Goal: Transaction & Acquisition: Book appointment/travel/reservation

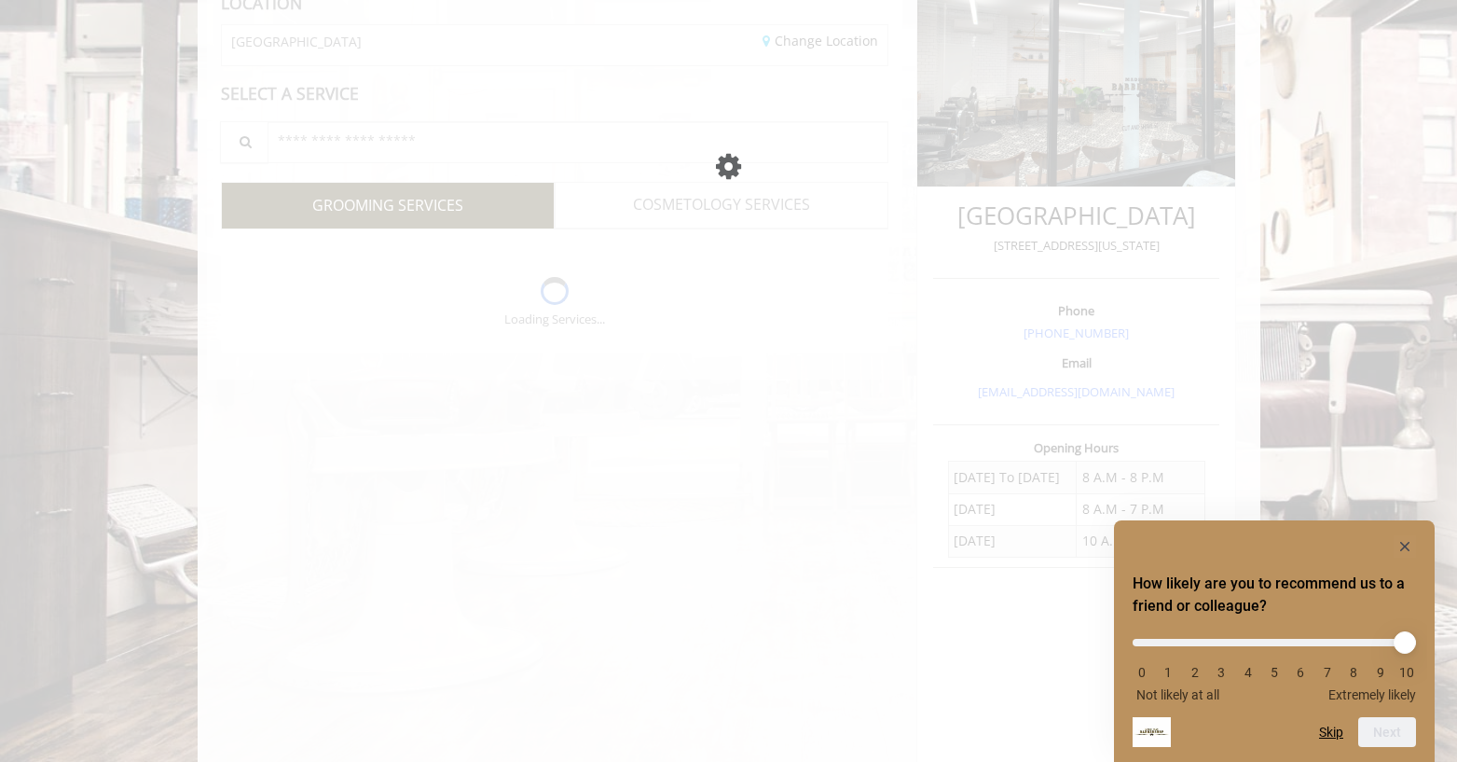
scroll to position [287, 0]
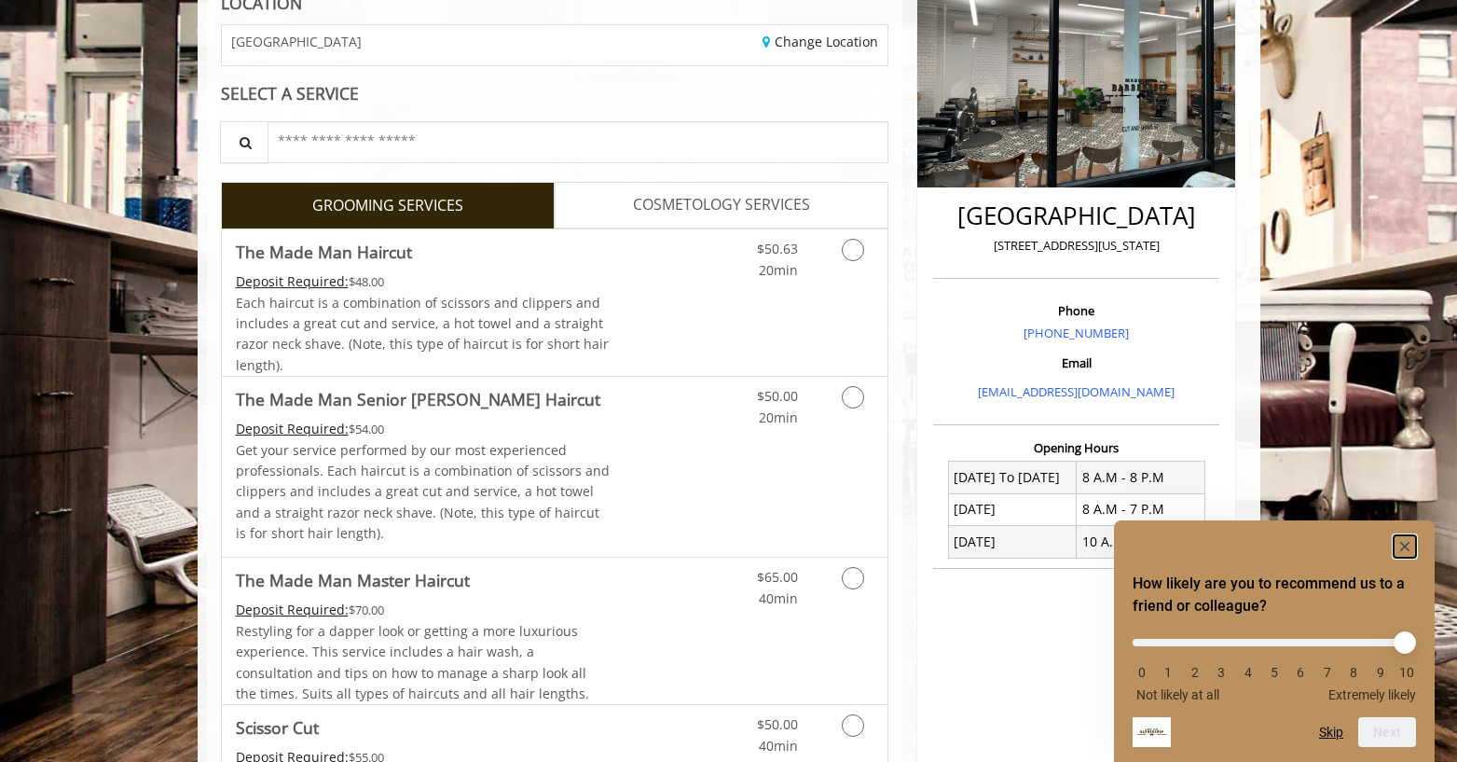
click at [1408, 545] on rect "Hide survey" at bounding box center [1405, 546] width 22 height 22
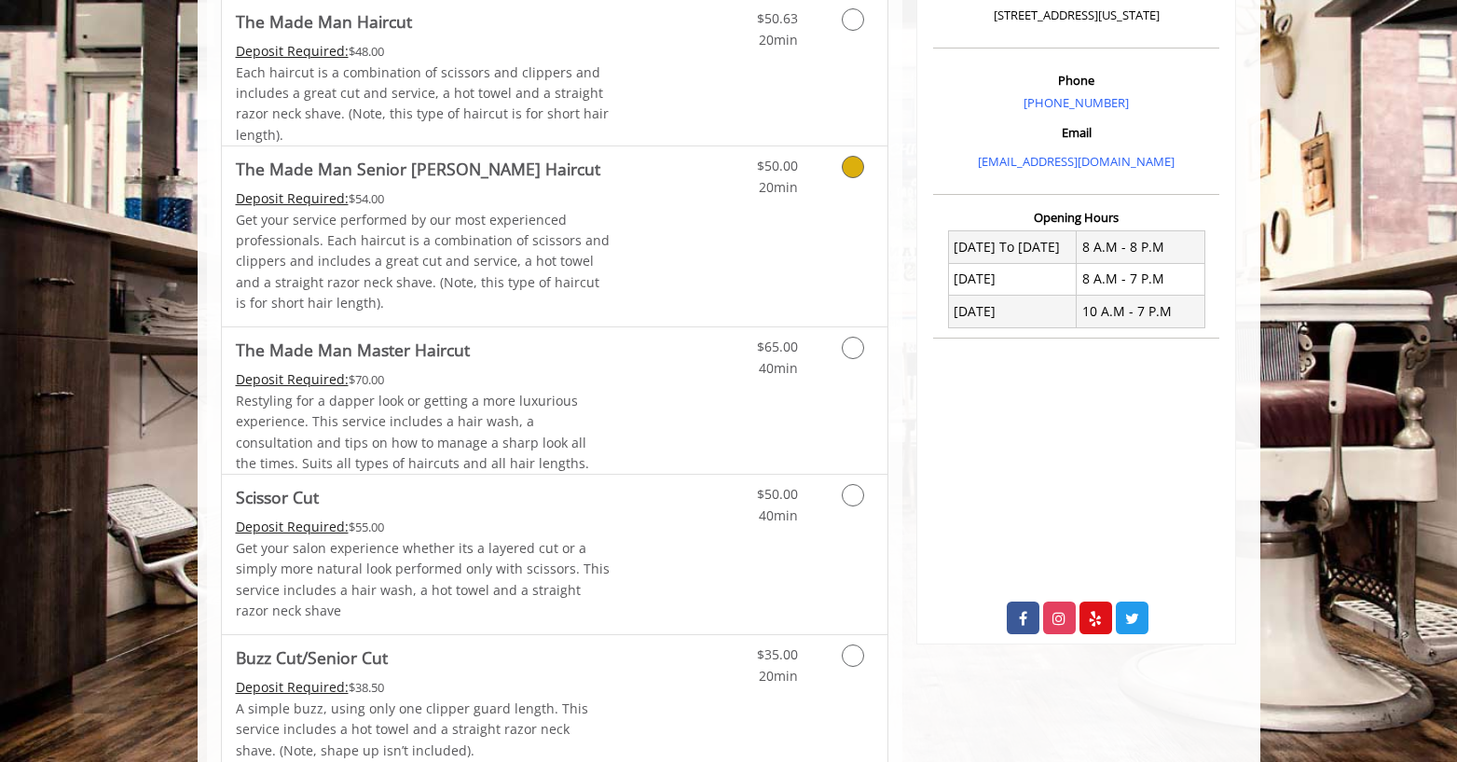
click at [734, 80] on div "$50.63 20min" at bounding box center [804, 72] width 167 height 146
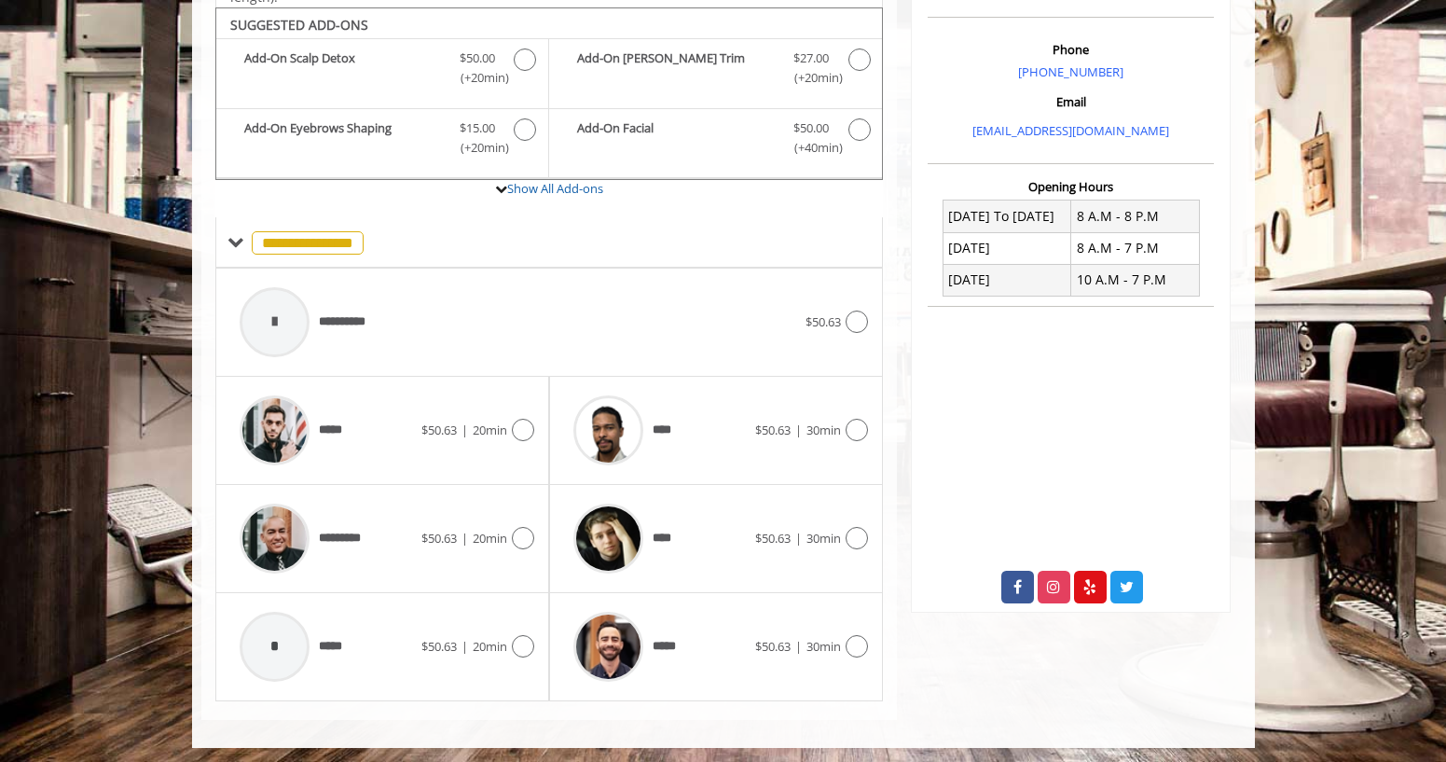
scroll to position [552, 0]
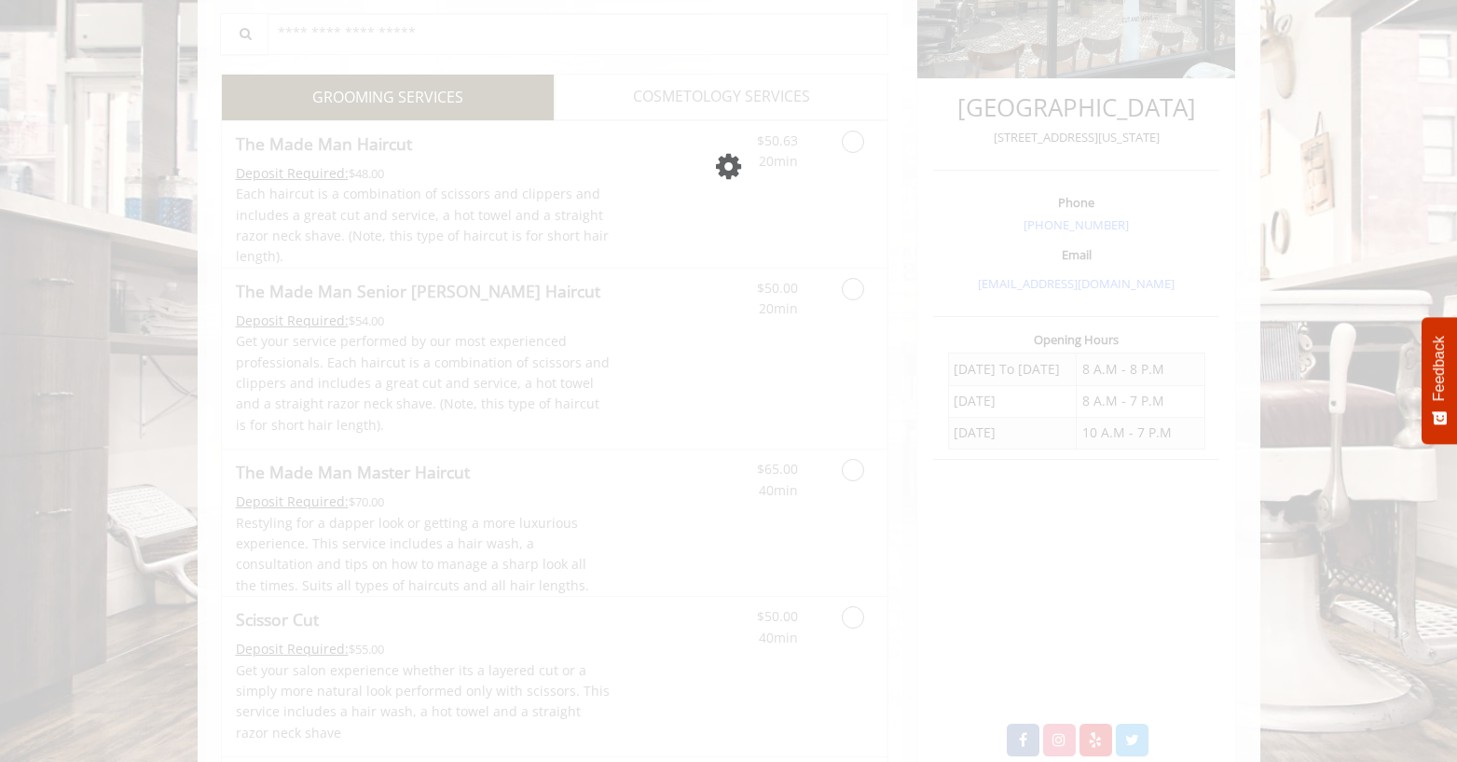
scroll to position [395, 0]
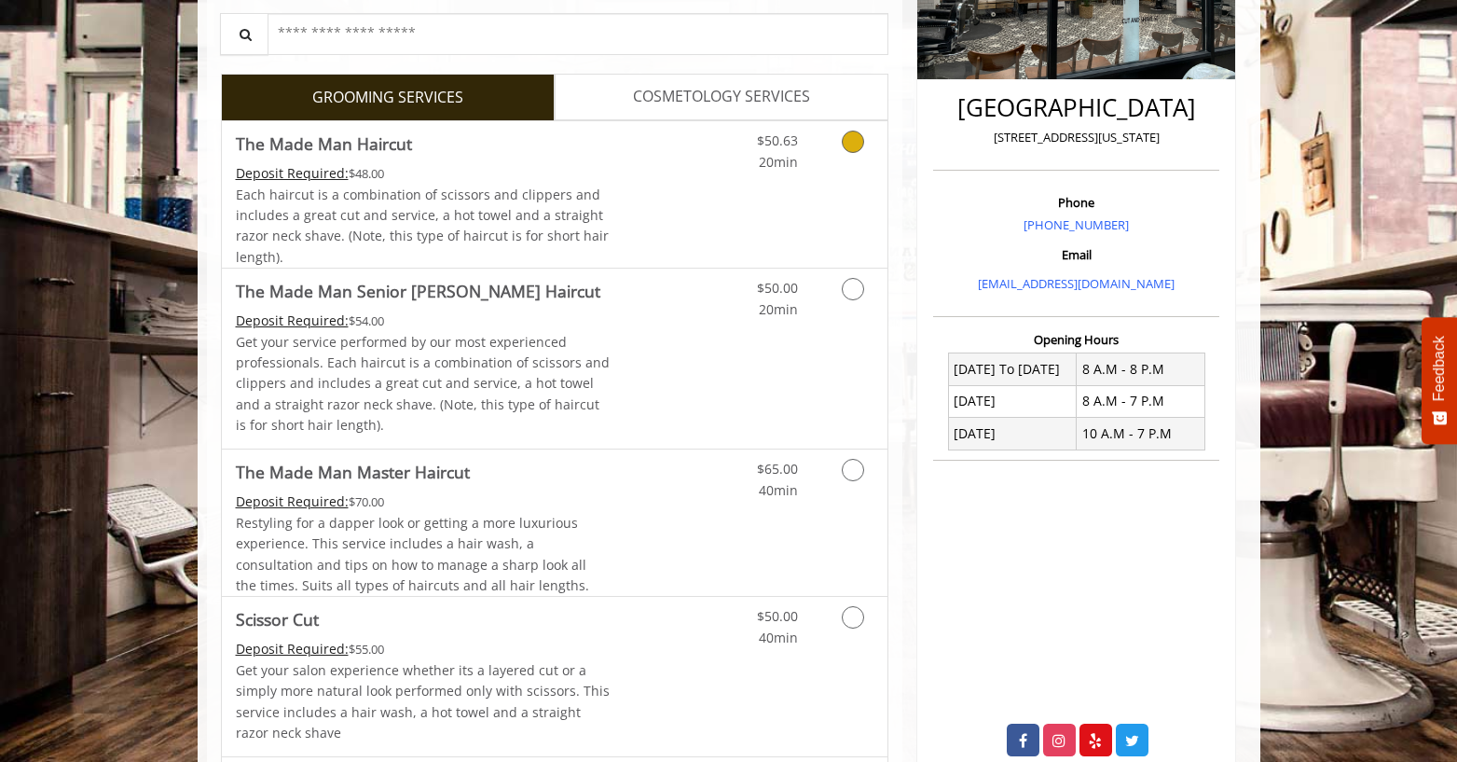
click at [654, 213] on link "Discounted Price" at bounding box center [665, 194] width 111 height 146
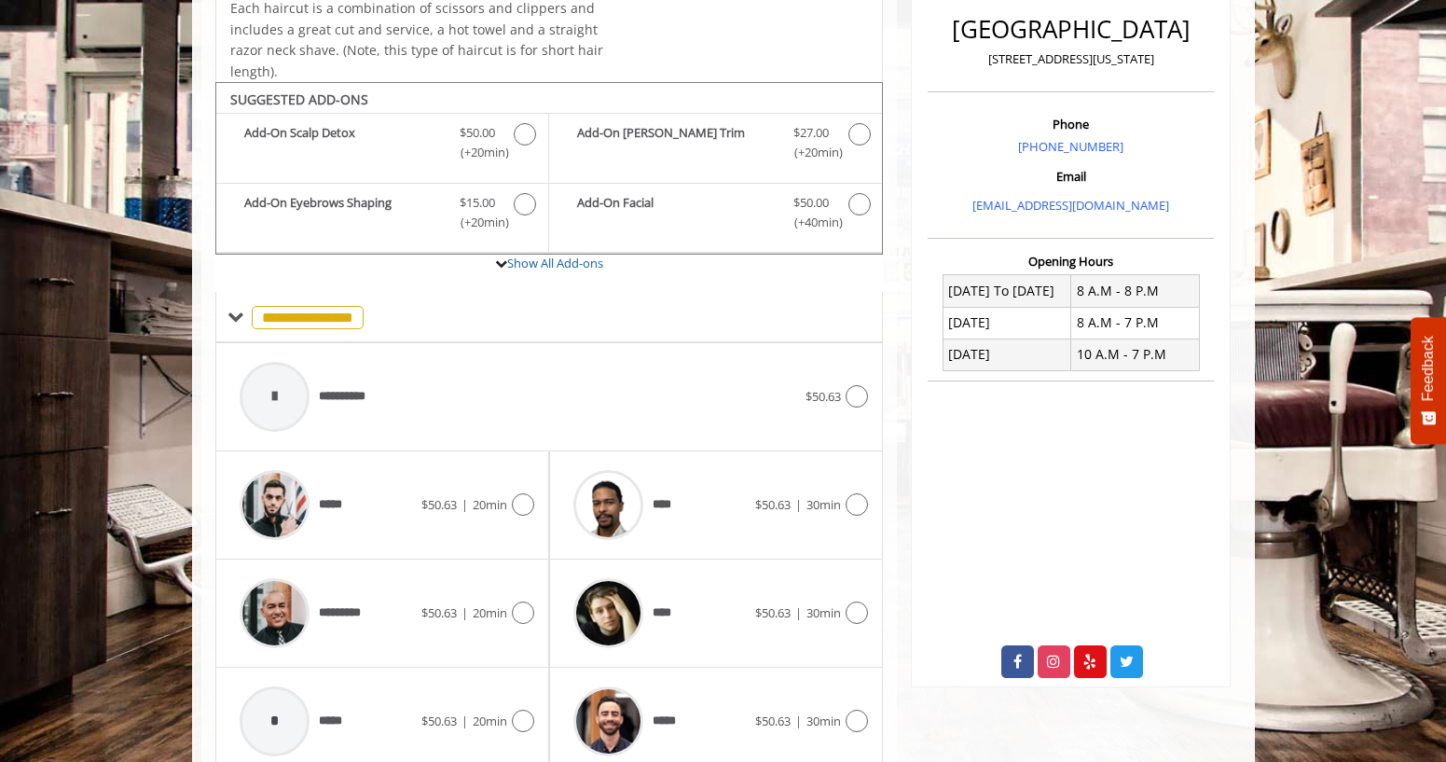
scroll to position [552, 0]
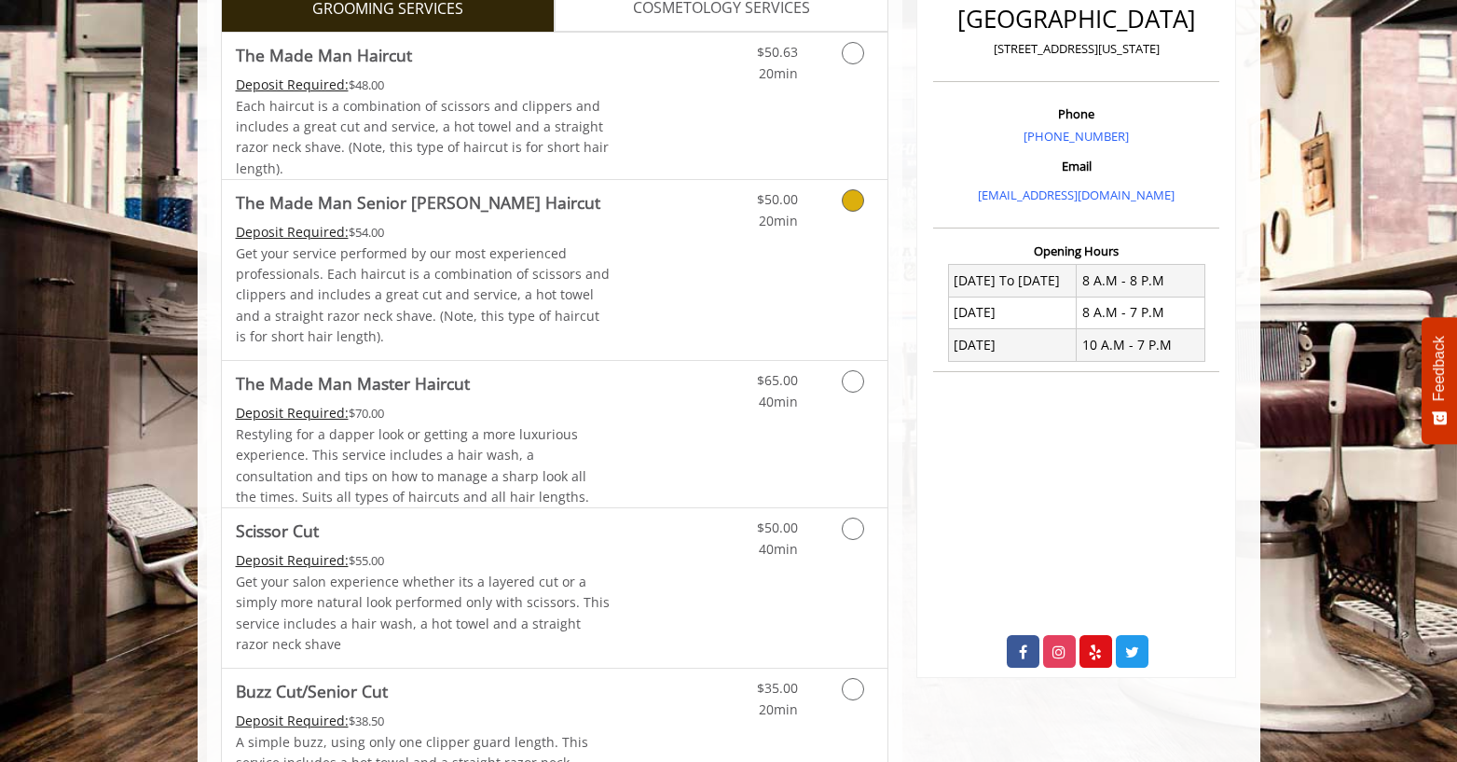
scroll to position [487, 0]
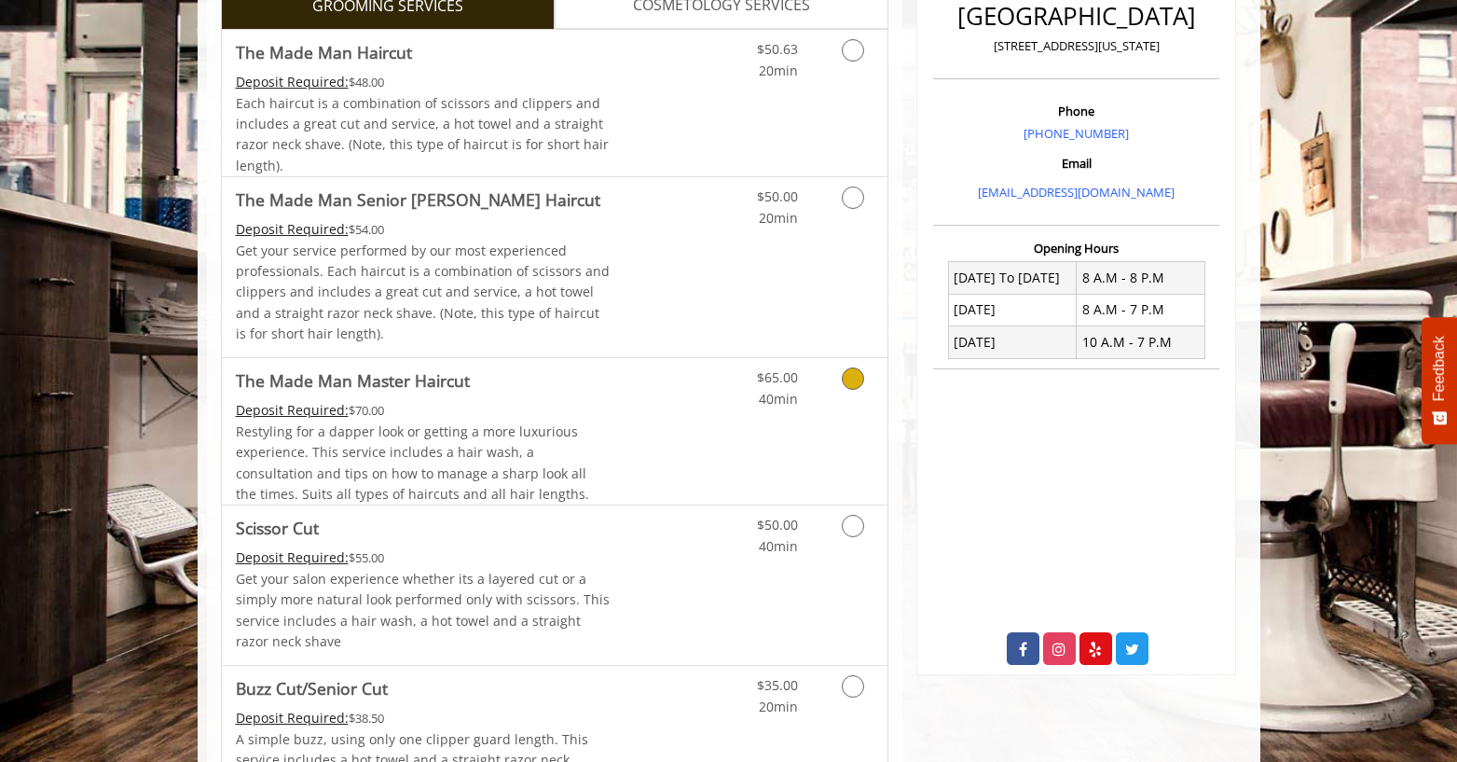
click at [677, 416] on link "Discounted Price" at bounding box center [665, 431] width 111 height 146
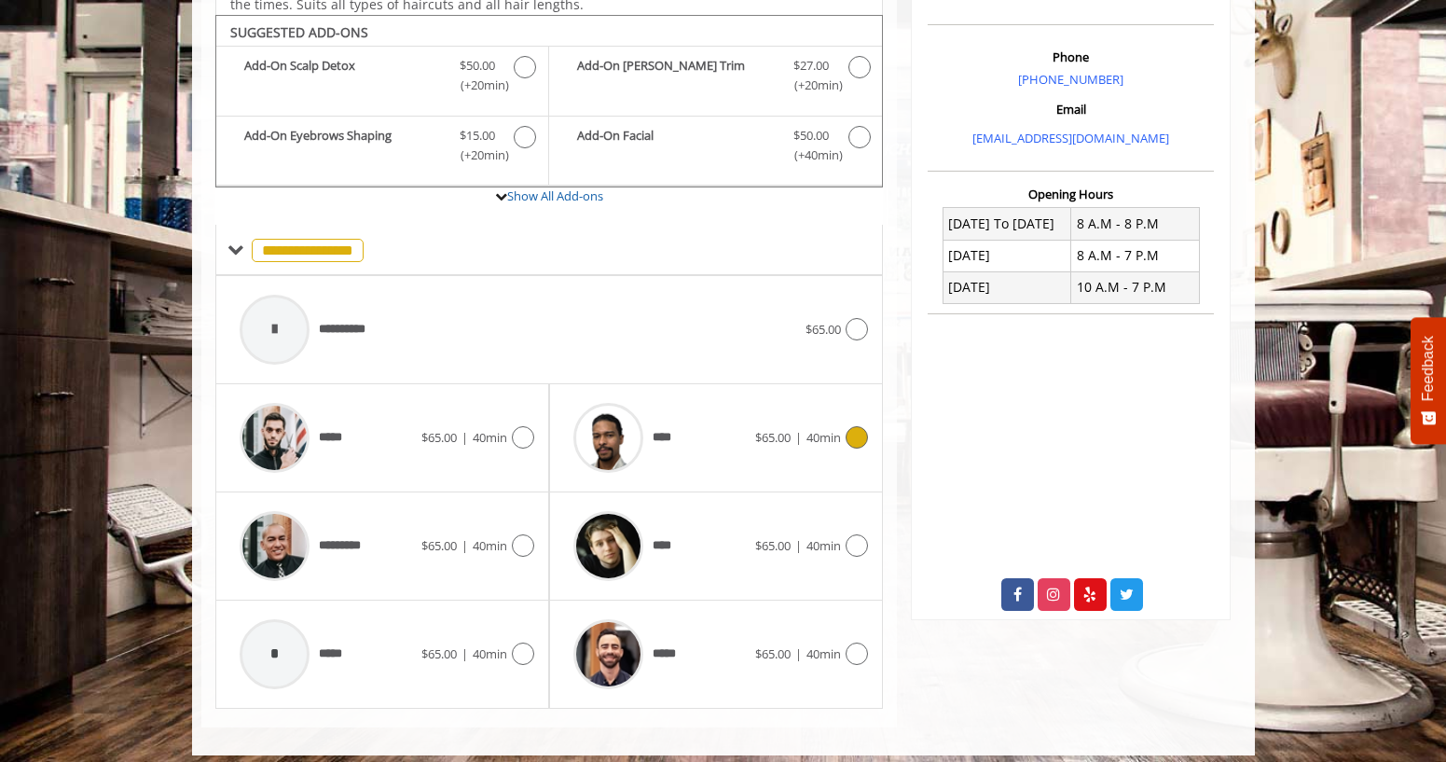
scroll to position [552, 0]
